Goal: Task Accomplishment & Management: Manage account settings

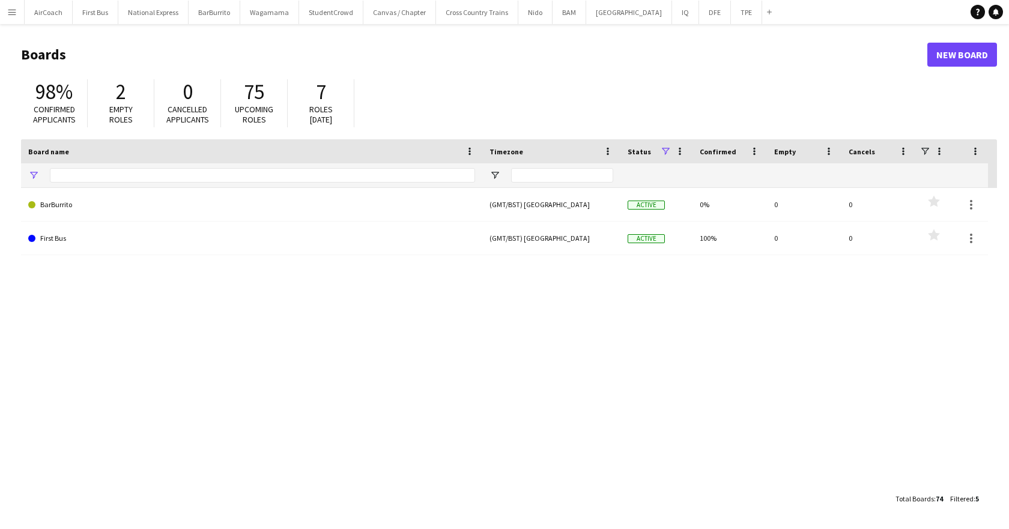
type input "*"
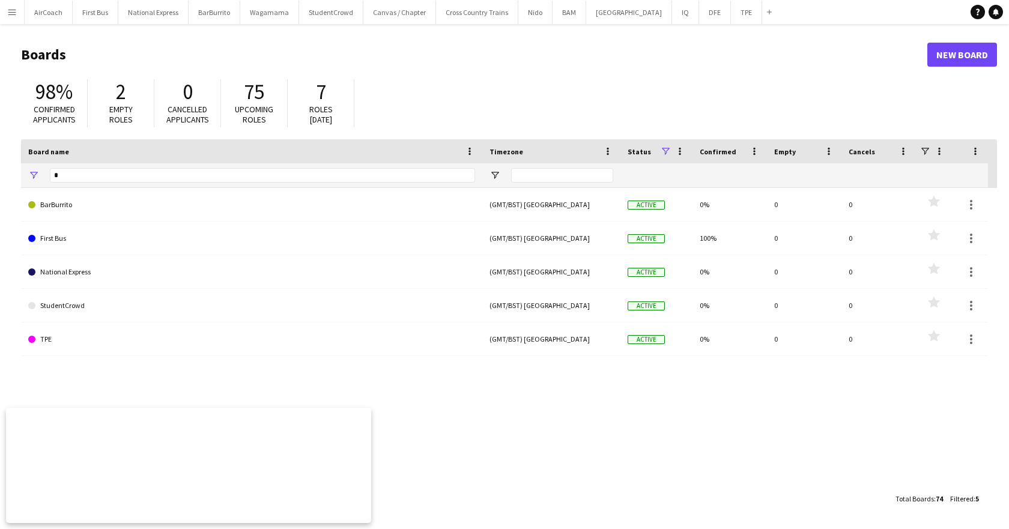
click at [8, 12] on app-icon "Menu" at bounding box center [12, 12] width 10 height 10
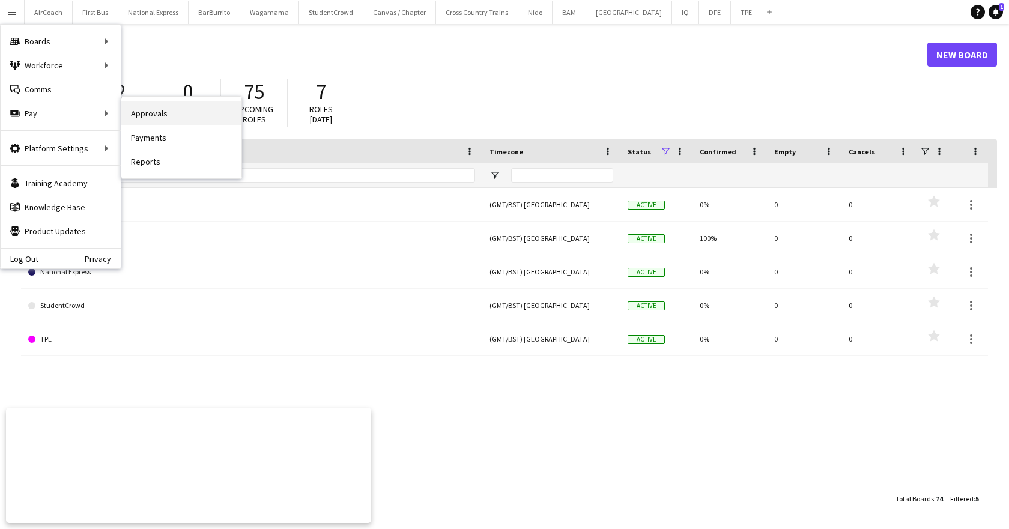
click at [153, 115] on link "Approvals" at bounding box center [181, 113] width 120 height 24
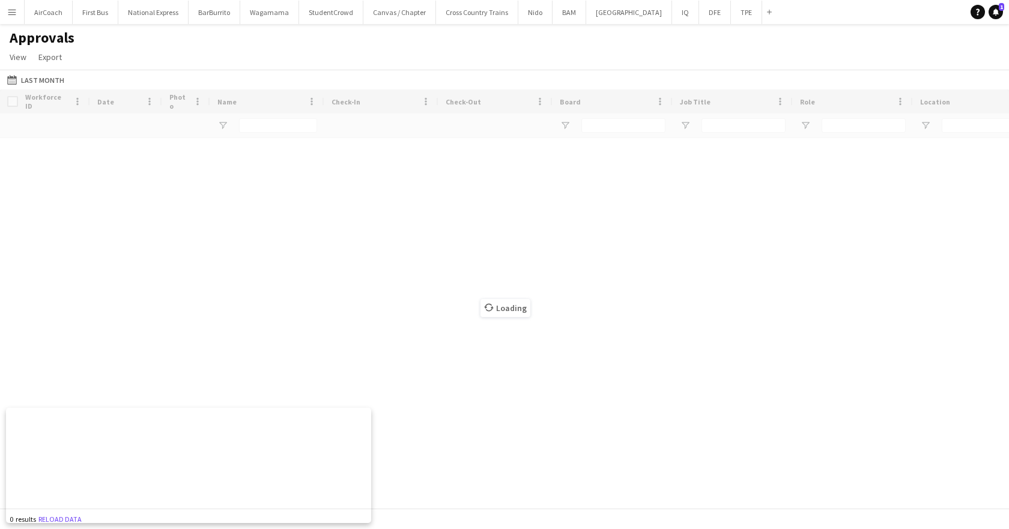
type input "****"
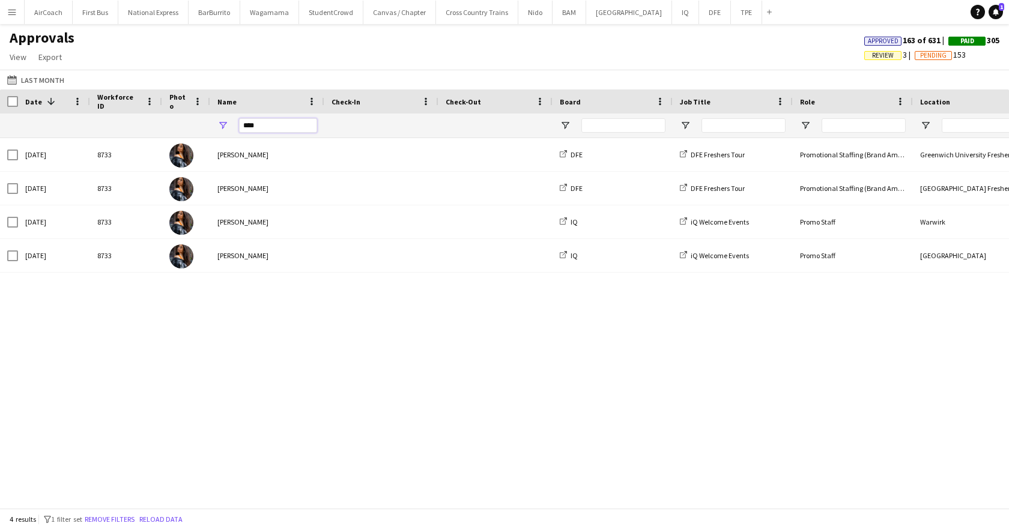
drag, startPoint x: 273, startPoint y: 121, endPoint x: 167, endPoint y: 139, distance: 107.1
click at [168, 139] on div "Workforce ID Date 1 Photo" at bounding box center [504, 298] width 1009 height 418
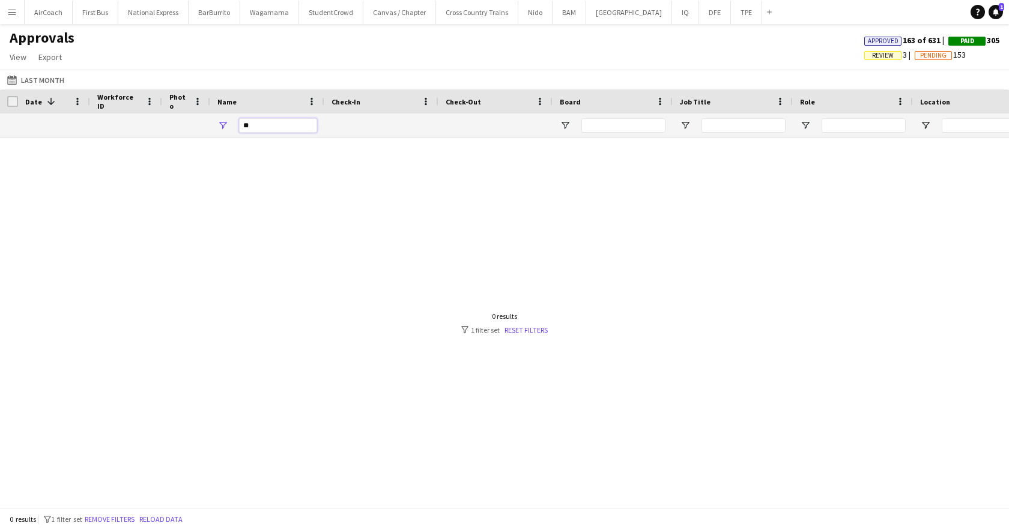
type input "*"
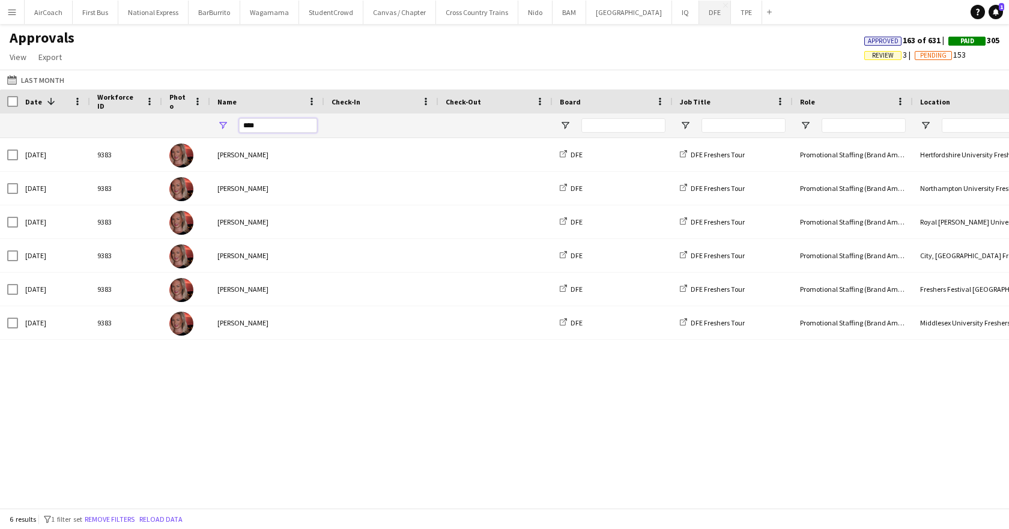
type input "****"
click at [699, 12] on button "DFE Close" at bounding box center [715, 12] width 32 height 23
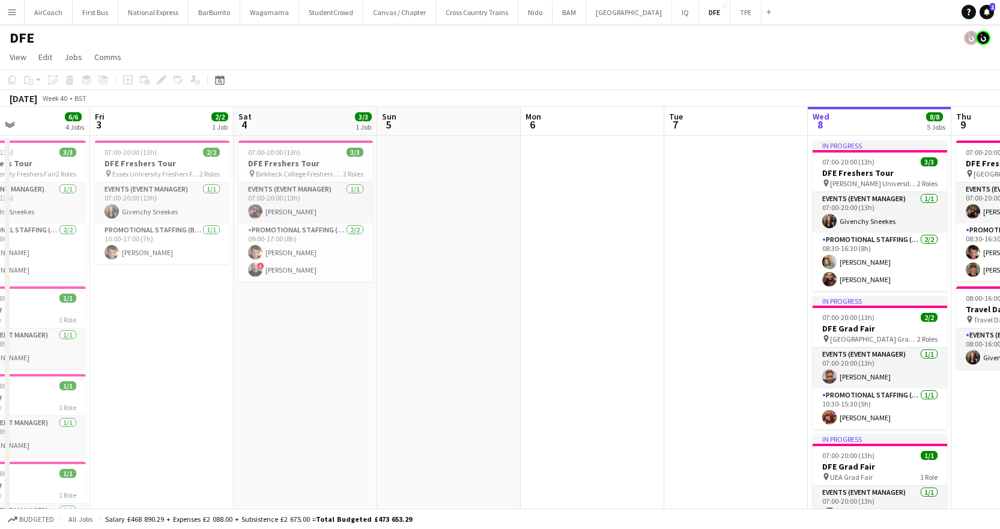
drag, startPoint x: 84, startPoint y: 117, endPoint x: 604, endPoint y: 161, distance: 521.8
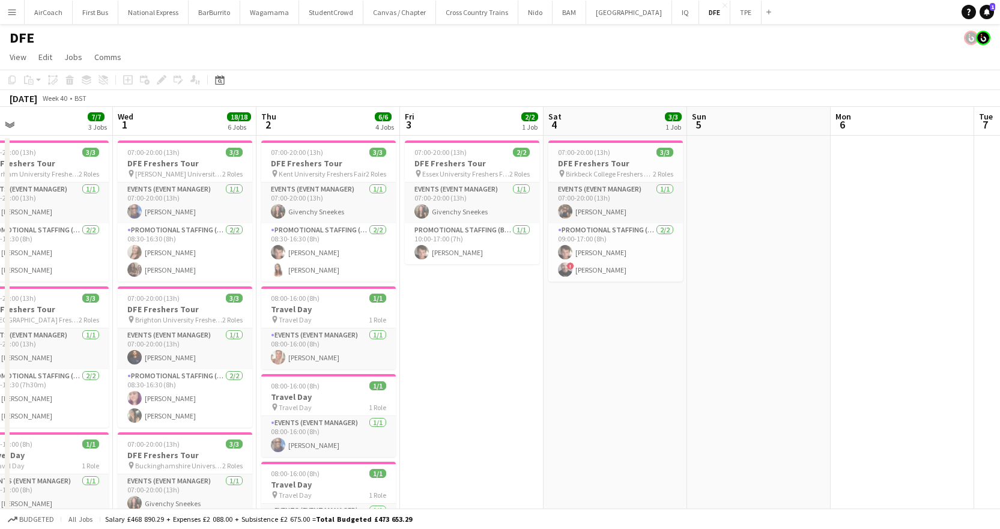
drag, startPoint x: 192, startPoint y: 320, endPoint x: 530, endPoint y: 337, distance: 339.1
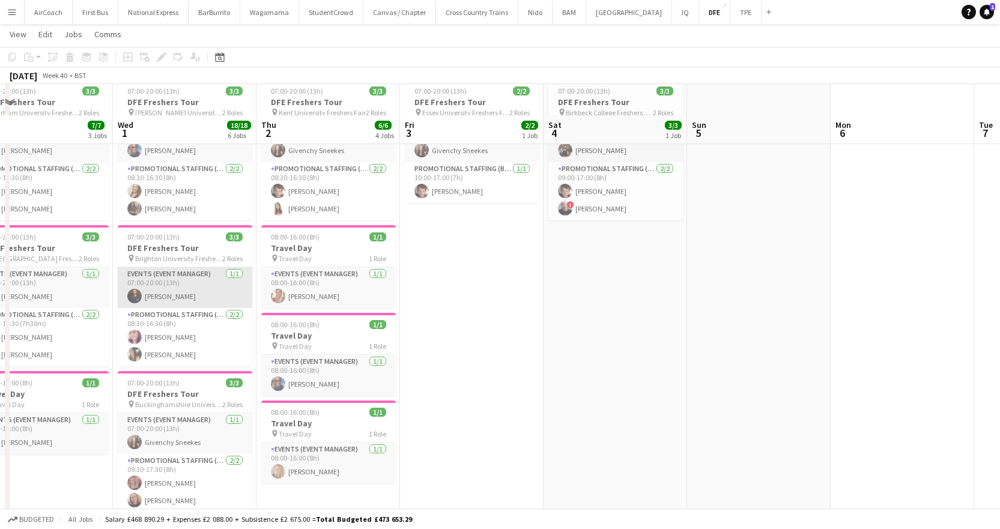
scroll to position [120, 0]
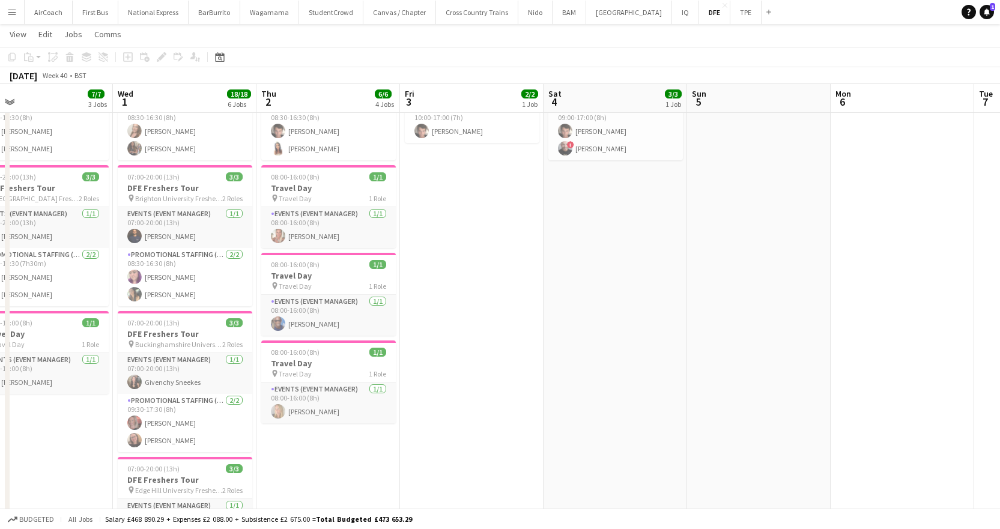
click at [13, 22] on button "Menu" at bounding box center [12, 12] width 24 height 24
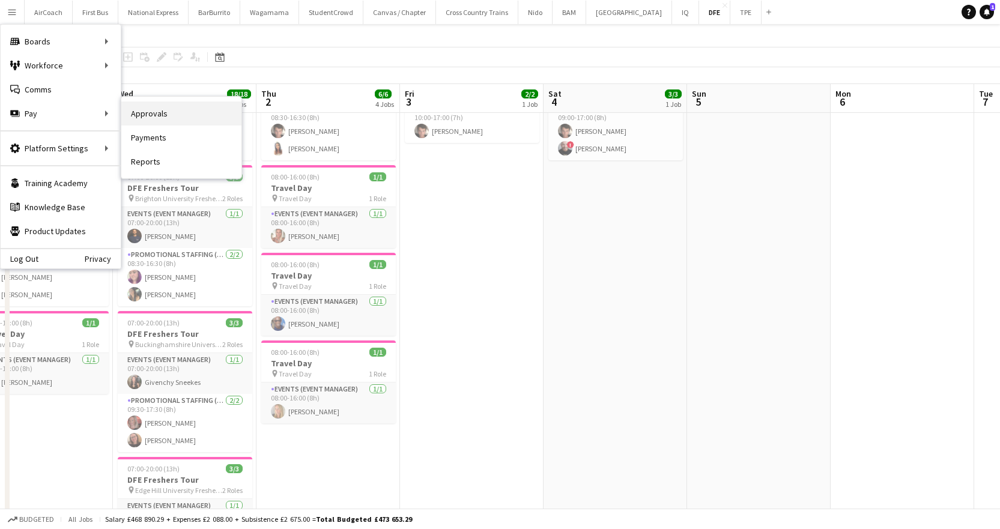
click at [168, 114] on link "Approvals" at bounding box center [181, 113] width 120 height 24
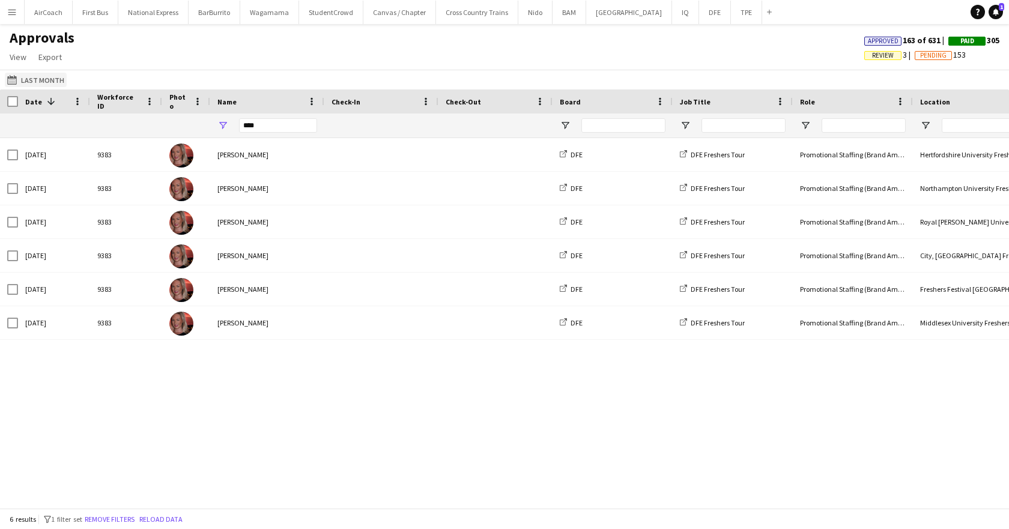
click at [31, 77] on button "Last Month Last Month" at bounding box center [36, 80] width 62 height 14
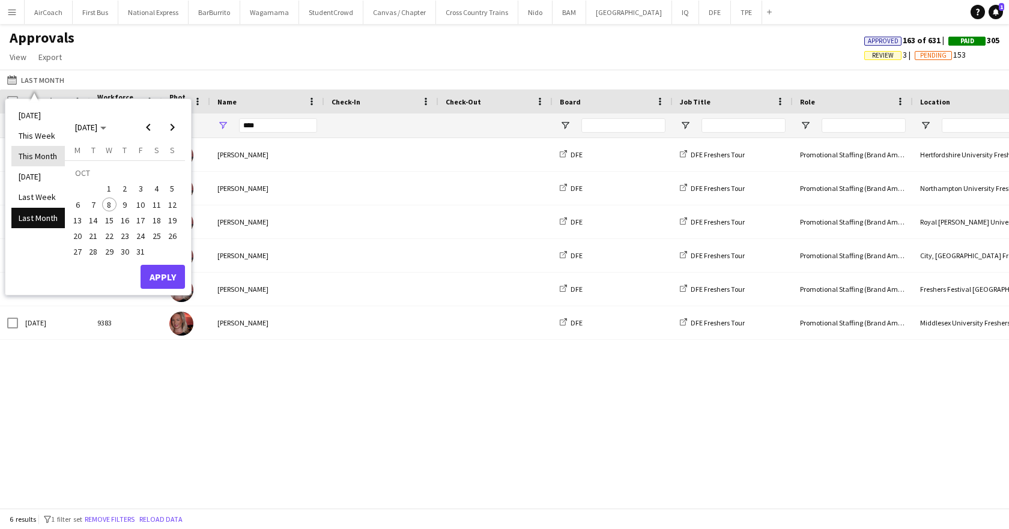
click at [42, 165] on li "This Month" at bounding box center [37, 156] width 53 height 20
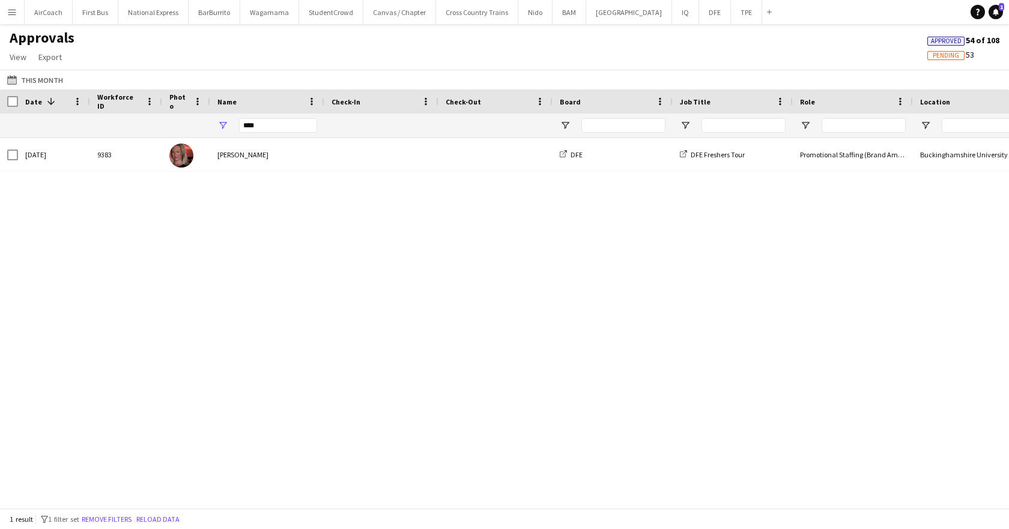
click at [931, 161] on div "Buckinghamshire University Freshers Fair" at bounding box center [973, 154] width 120 height 33
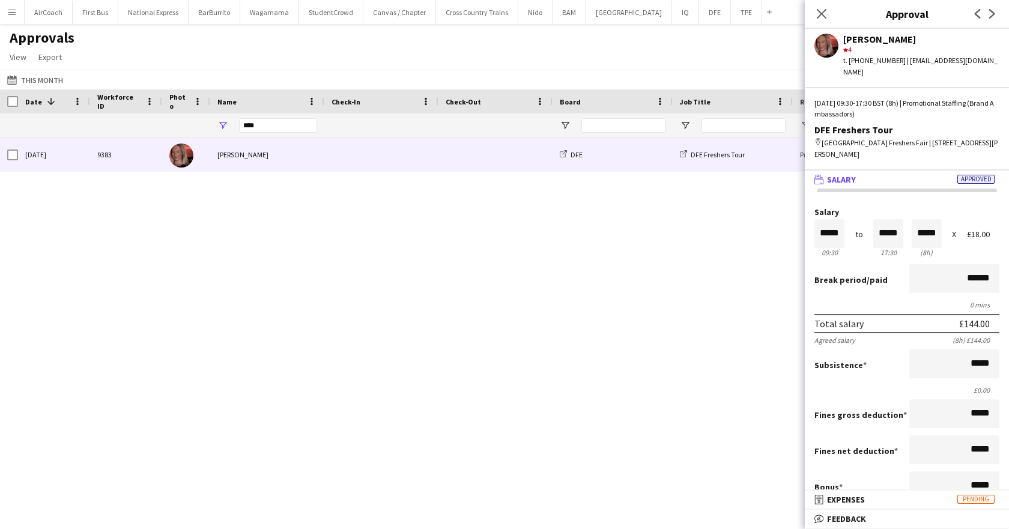
scroll to position [120, 0]
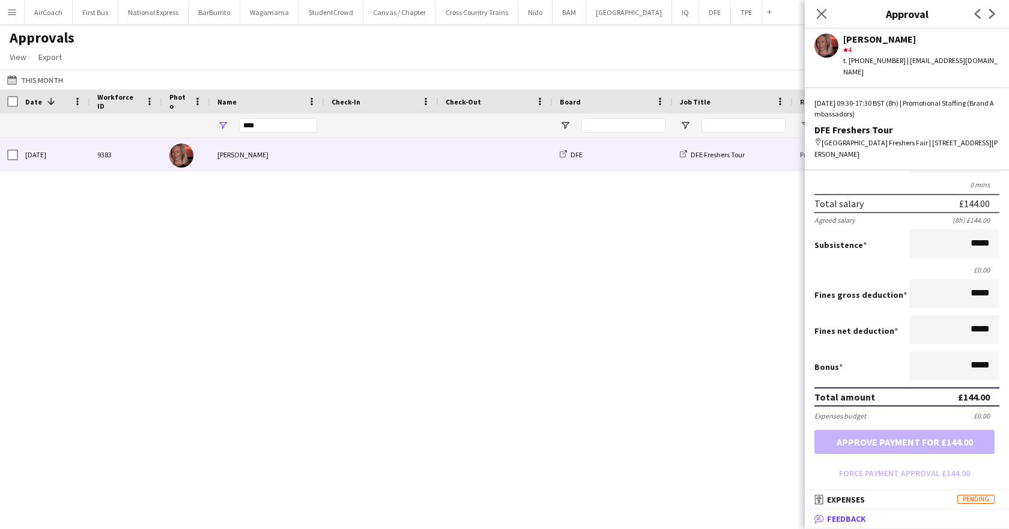
click at [841, 518] on span "Feedback" at bounding box center [846, 518] width 39 height 11
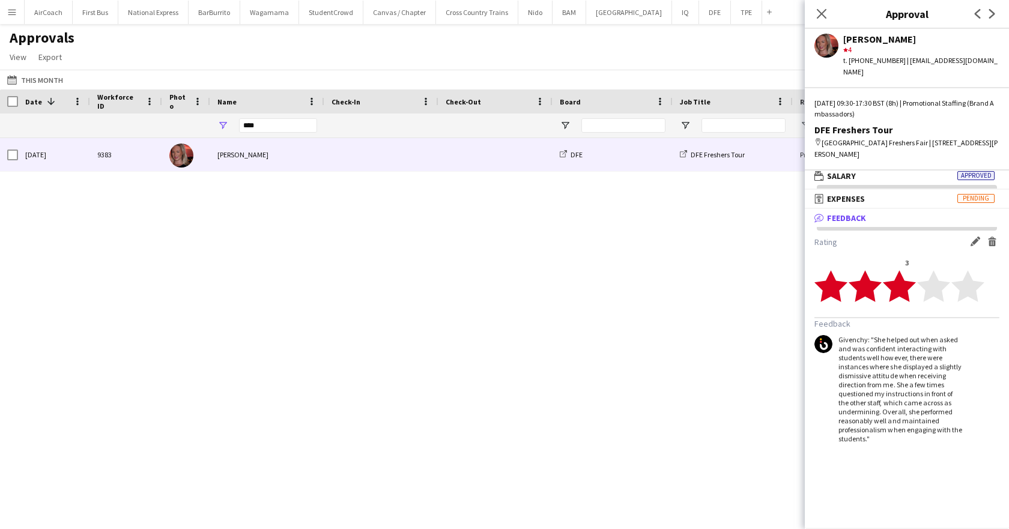
click at [677, 276] on div "[DATE] 9383 [PERSON_NAME] DFE DFE Freshers Tour Promotional Staffing (Brand Amb…" at bounding box center [504, 318] width 1009 height 361
click at [823, 12] on icon at bounding box center [820, 13] width 11 height 11
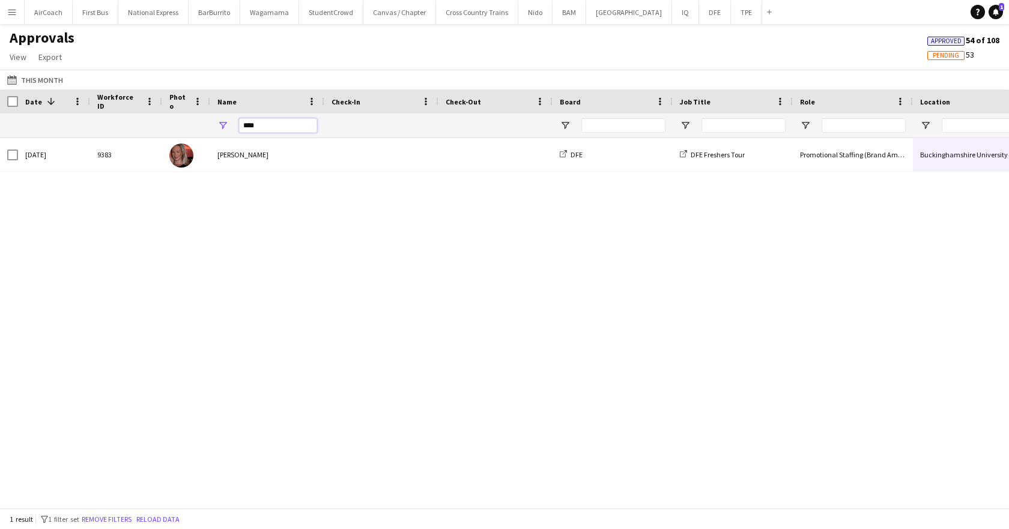
drag, startPoint x: 292, startPoint y: 131, endPoint x: 37, endPoint y: 134, distance: 255.2
click at [44, 138] on div "Workforce ID Date 1 Photo" at bounding box center [504, 298] width 1009 height 418
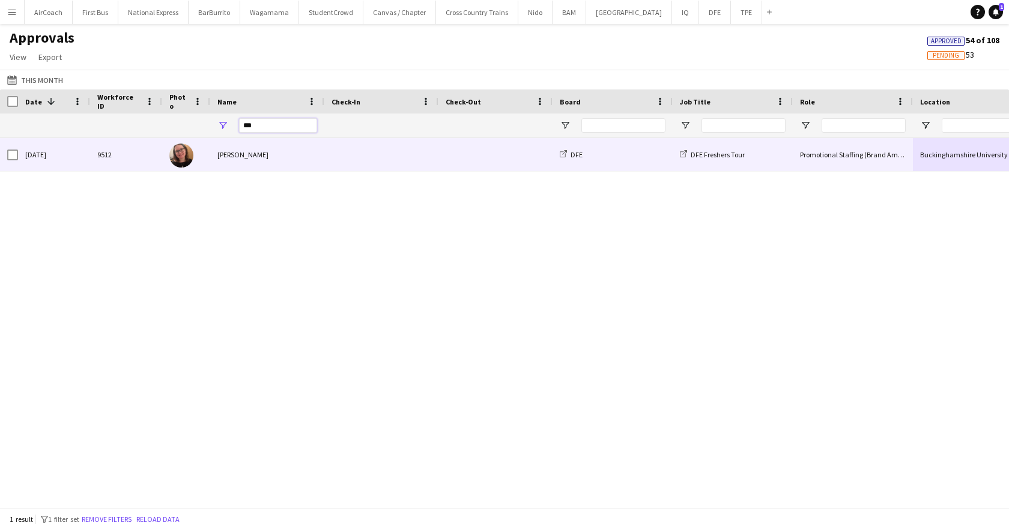
type input "***"
click at [319, 155] on div "[PERSON_NAME]" at bounding box center [267, 154] width 114 height 33
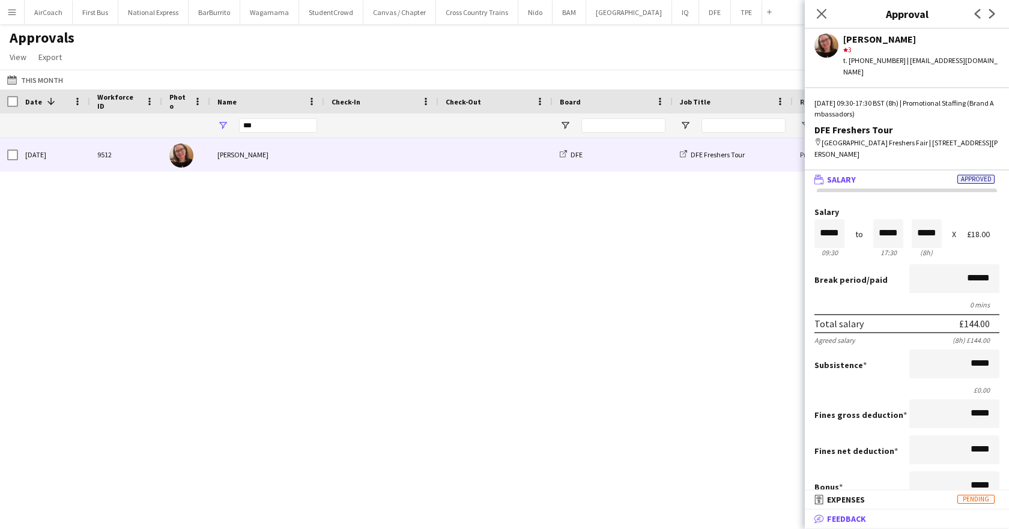
click at [839, 522] on span "Feedback" at bounding box center [846, 518] width 39 height 11
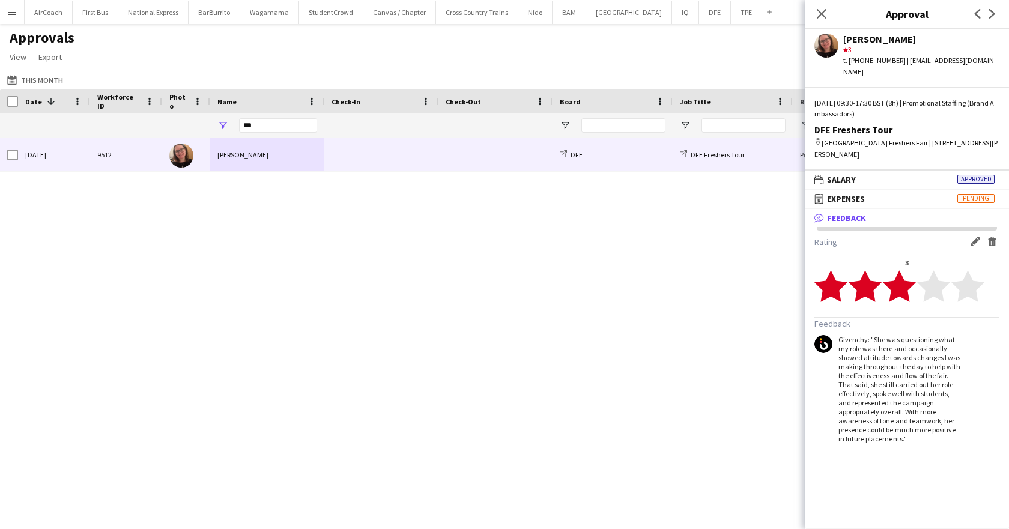
click at [619, 345] on div "[DATE] 9512 [PERSON_NAME] DFE DFE Freshers Tour Promotional Staffing (Brand Amb…" at bounding box center [504, 318] width 1009 height 361
click at [821, 20] on div "Close pop-in" at bounding box center [822, 14] width 34 height 28
click at [818, 19] on icon "Close pop-in" at bounding box center [820, 13] width 11 height 11
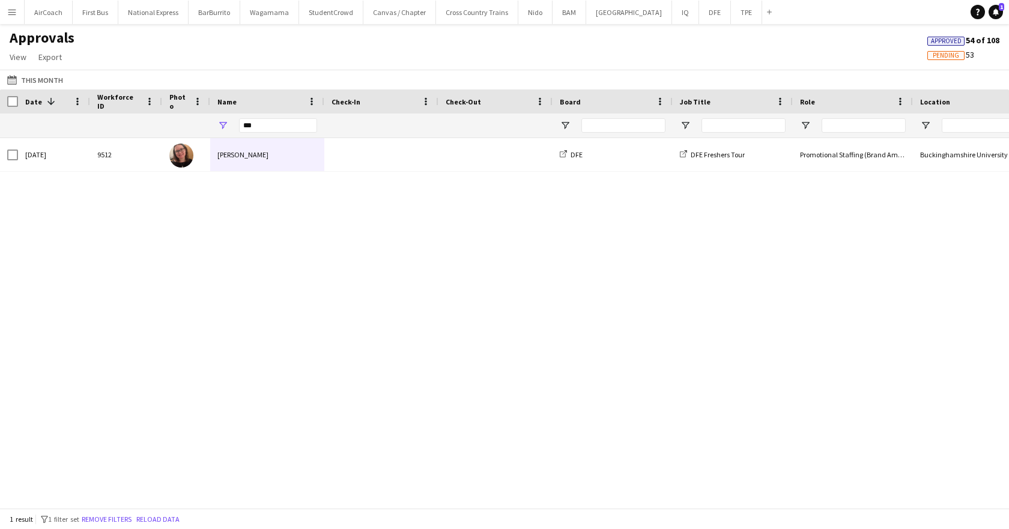
drag, startPoint x: 553, startPoint y: 329, endPoint x: 555, endPoint y: 321, distance: 8.0
click at [553, 330] on div "[DATE] 9512 [PERSON_NAME] DFE DFE Freshers Tour Promotional Staffing (Brand Amb…" at bounding box center [504, 318] width 1009 height 361
